Goal: Find specific fact: Find contact information

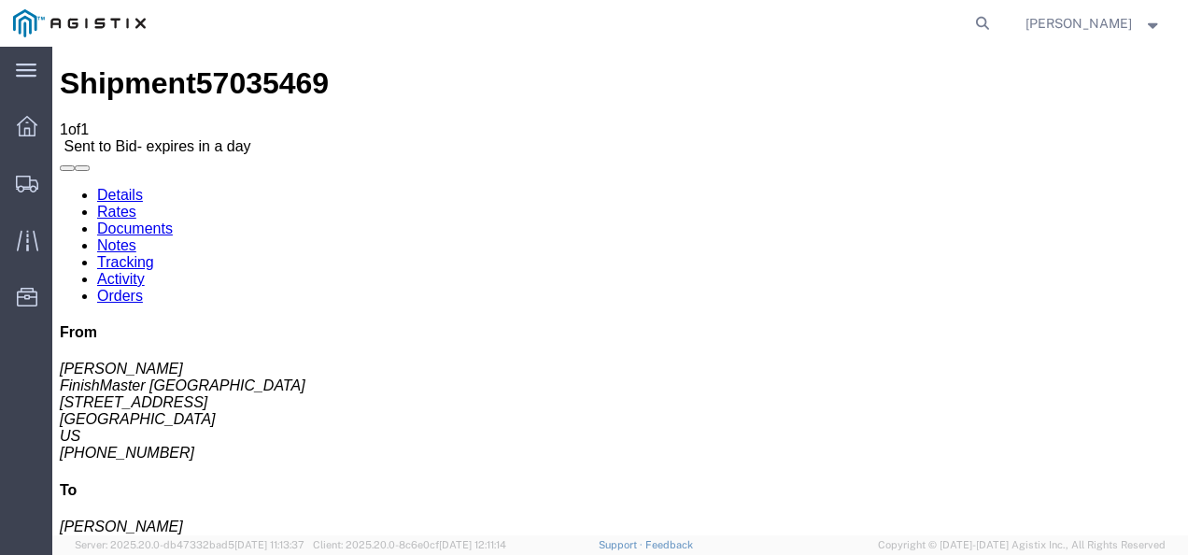
click at [992, 24] on icon at bounding box center [983, 23] width 26 height 26
paste input "[PHONE_NUMBER]"
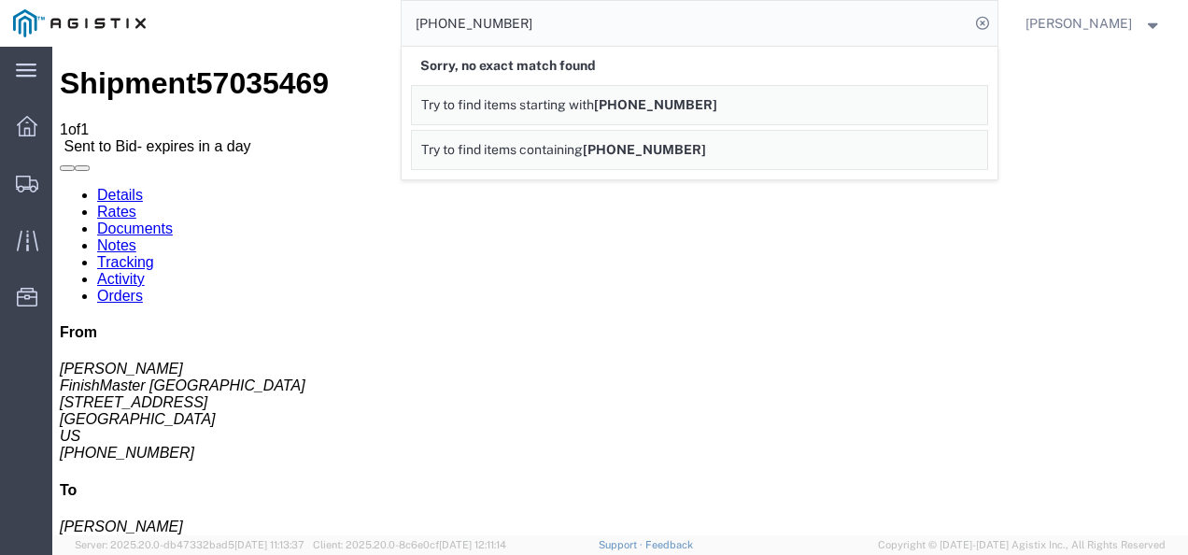
drag, startPoint x: 691, startPoint y: 370, endPoint x: 662, endPoint y: 420, distance: 58.6
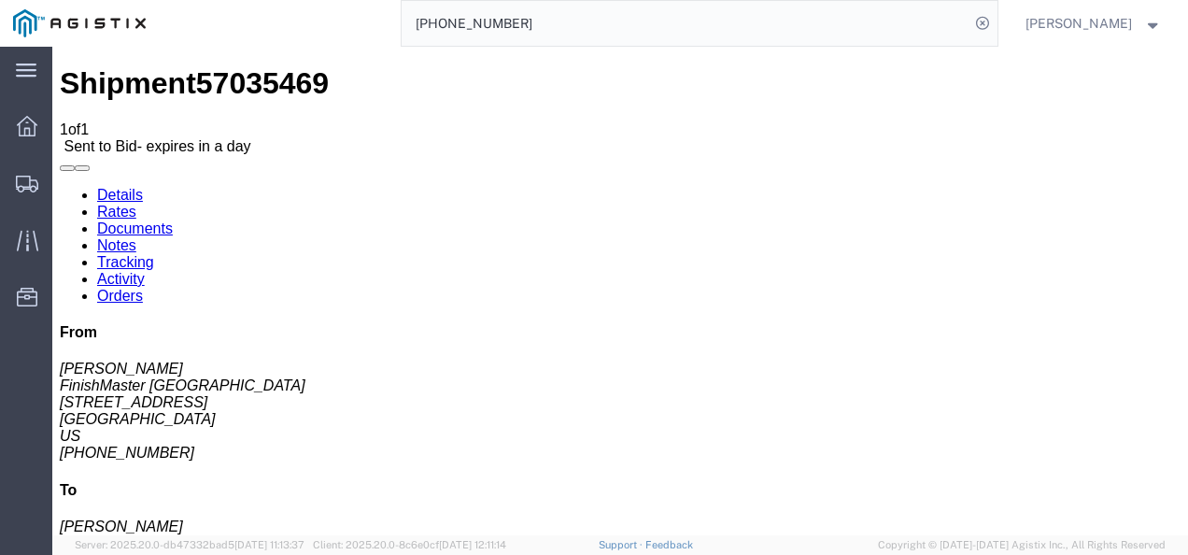
click at [536, 17] on input "[PHONE_NUMBER]" at bounding box center [686, 23] width 568 height 45
paste input "56980647"
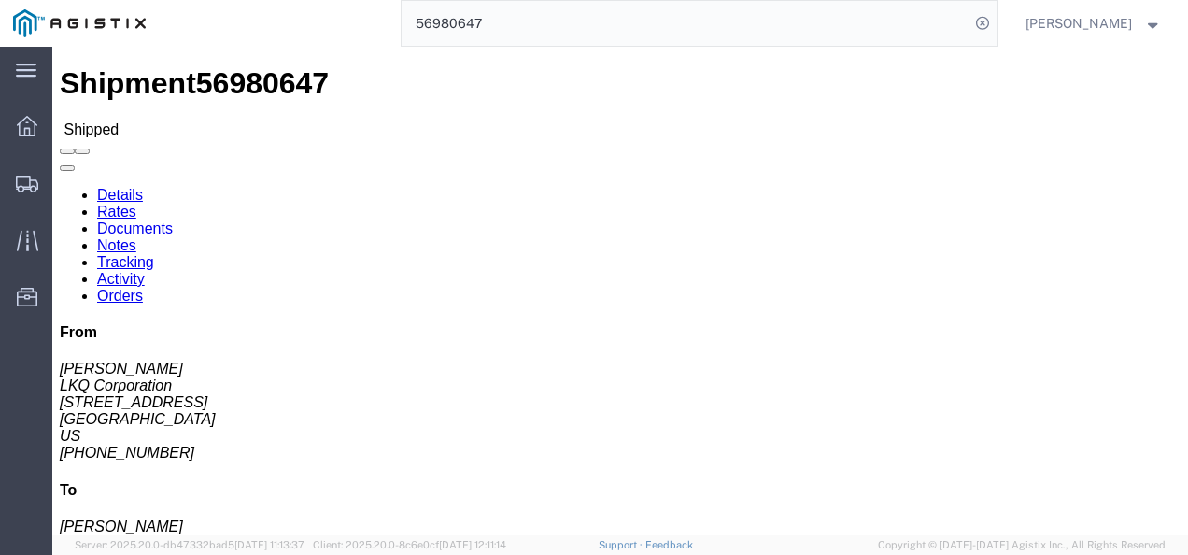
drag, startPoint x: 675, startPoint y: 357, endPoint x: 704, endPoint y: 473, distance: 119.4
click div "Leg 1 - Truckload Vehicle 1: Standard Dry Van (53 Feet) Number of trucks: 1"
click at [547, 29] on input "56980647" at bounding box center [686, 23] width 568 height 45
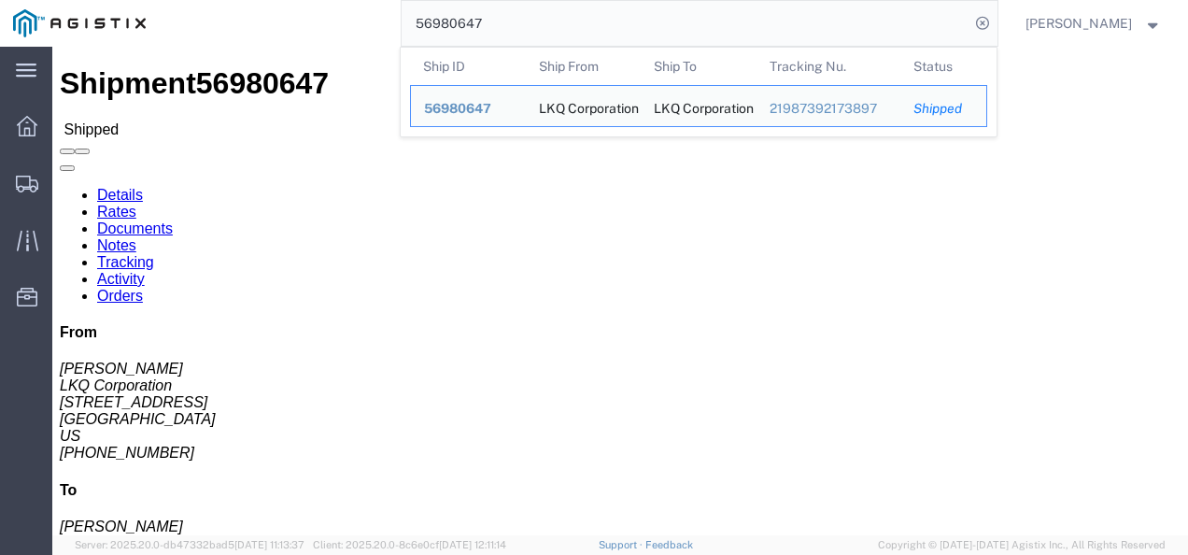
click address "[PERSON_NAME] LKQ Corporation [STREET_ADDRESS] [PHONE_NUMBER]"
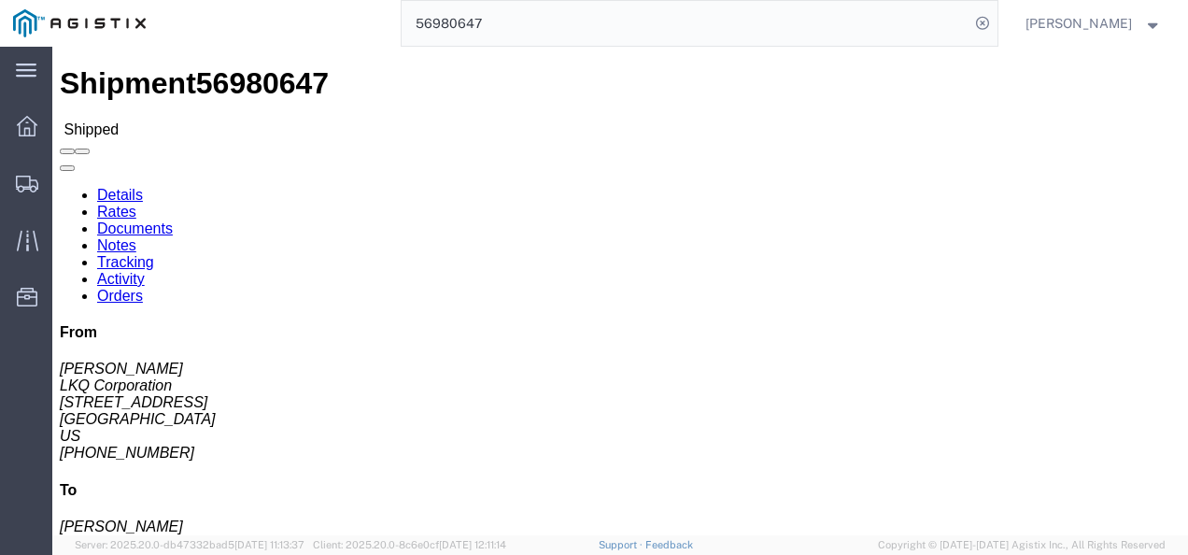
click h4 "Routing & Vehicle Information"
click div "Leg 1 - Truckload Vehicle 1: Standard Dry Van (53 Feet) Number of trucks: 1"
click at [530, 9] on input "56980647" at bounding box center [686, 23] width 568 height 45
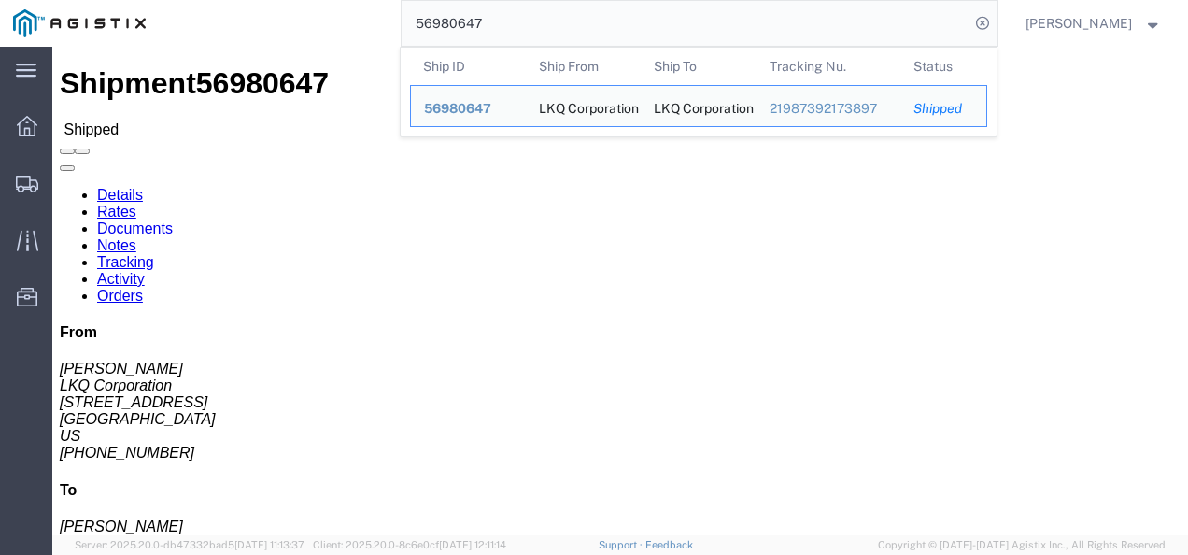
click at [530, 9] on input "56980647" at bounding box center [686, 23] width 568 height 45
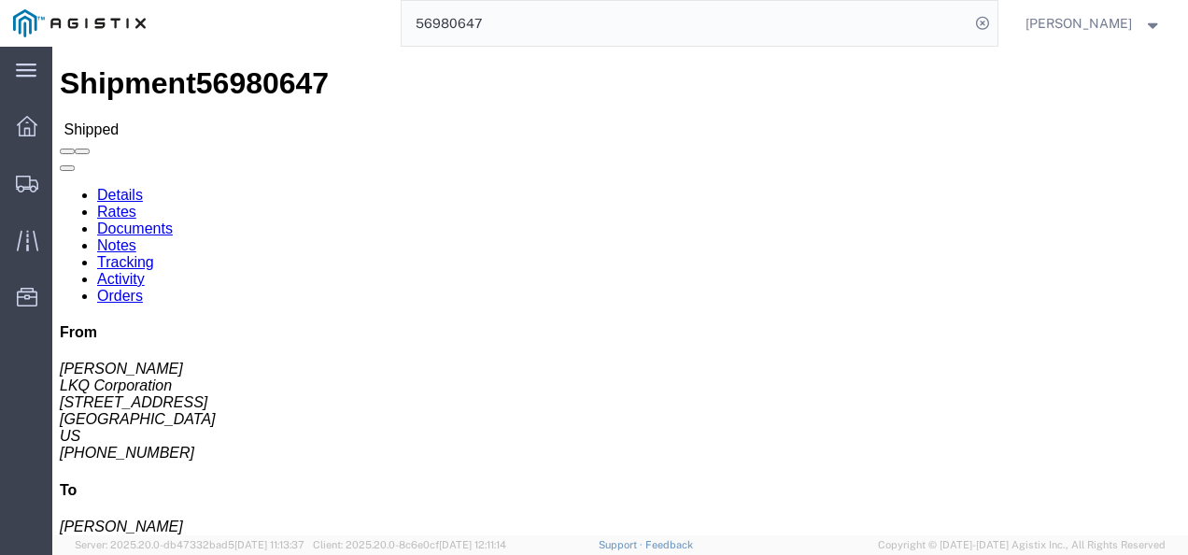
click div "Shipment Detail Ship From LKQ Corporation ([PERSON_NAME]) 1891 [STREET_ADDRESS]…"
click at [547, 15] on input "56980647" at bounding box center [686, 23] width 568 height 45
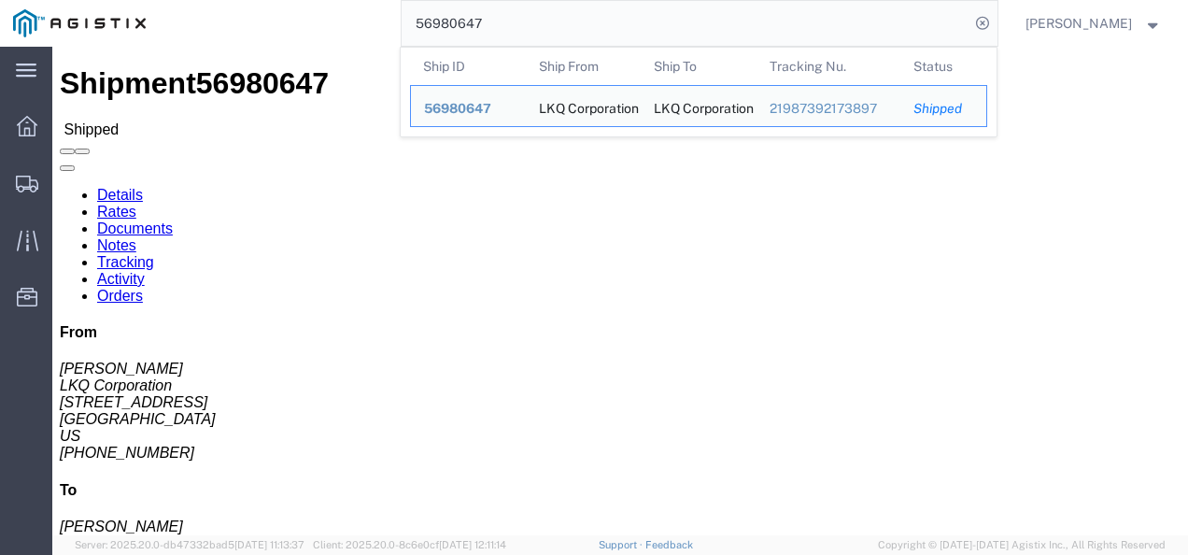
click at [548, 15] on input "56980647" at bounding box center [686, 23] width 568 height 45
paste input "94162"
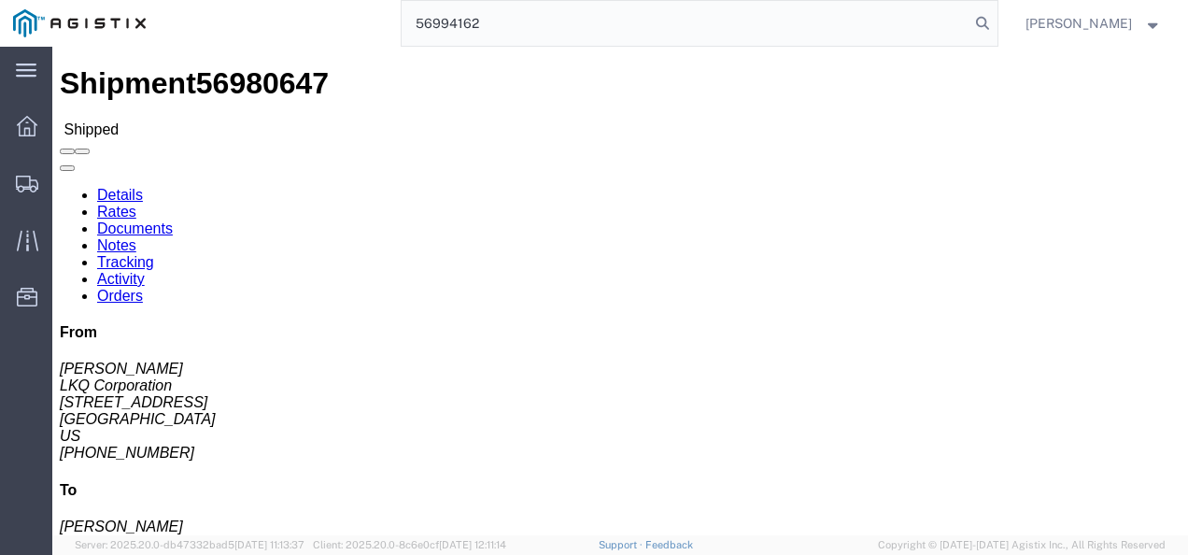
type input "56994162"
click div "Ship From LKQ Corporation ([PERSON_NAME]) [STREET_ADDRESS][PERSON_NAME] [PHONE_…"
drag, startPoint x: 328, startPoint y: 274, endPoint x: 239, endPoint y: 267, distance: 89.0
click address "Everspark Industries ([PERSON_NAME]) [STREET_ADDRESS][PERSON_NAME] [PHONE_NUMBE…"
drag, startPoint x: 698, startPoint y: 290, endPoint x: 646, endPoint y: 383, distance: 107.1
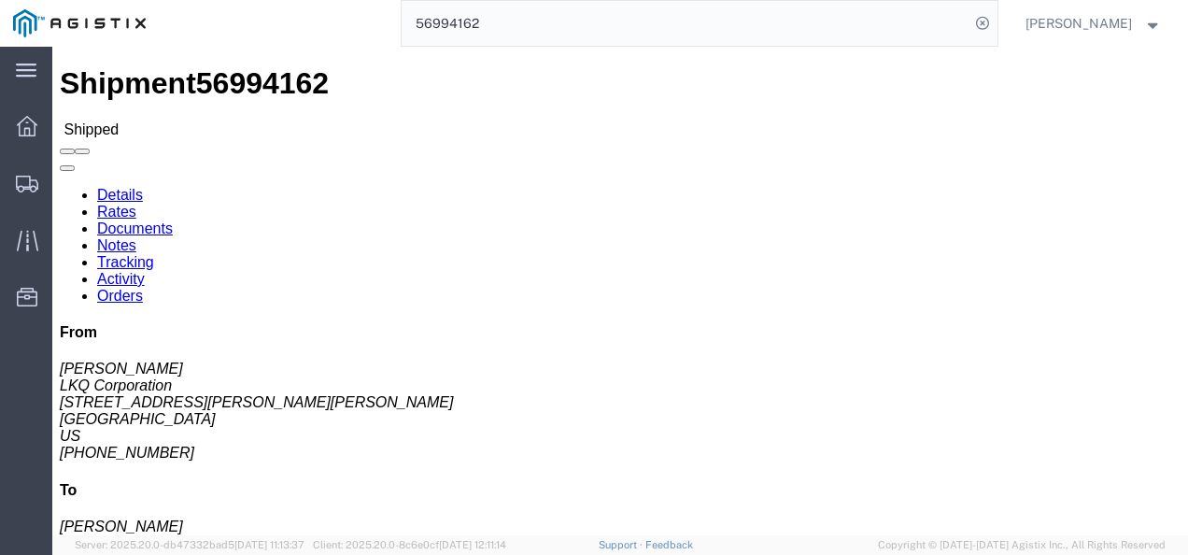
click div "Ship From LKQ Corporation ([PERSON_NAME]) [STREET_ADDRESS][PERSON_NAME] [PHONE_…"
